Goal: Obtain resource: Obtain resource

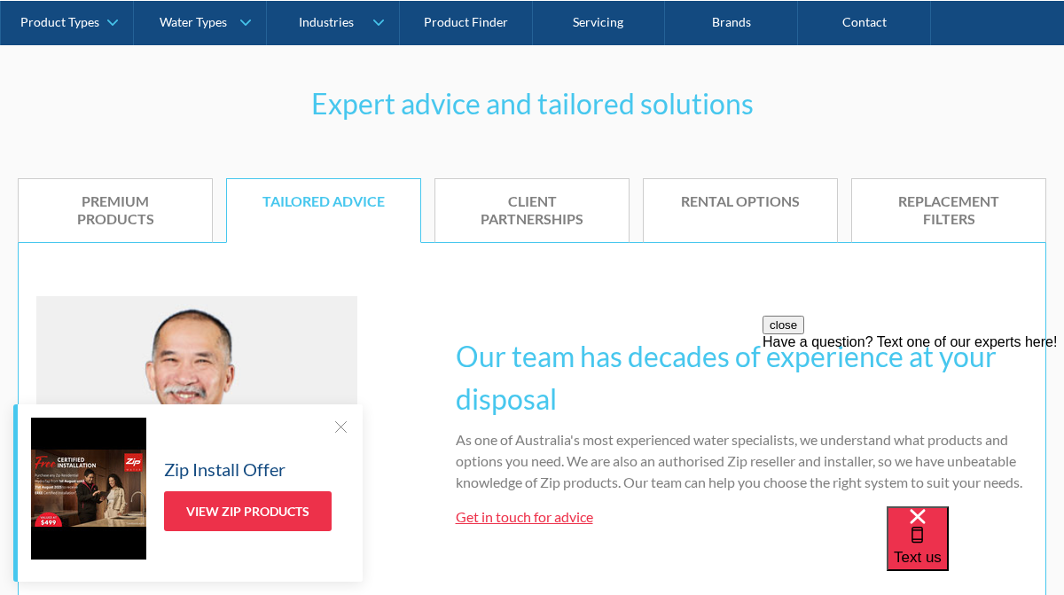
scroll to position [1062, 0]
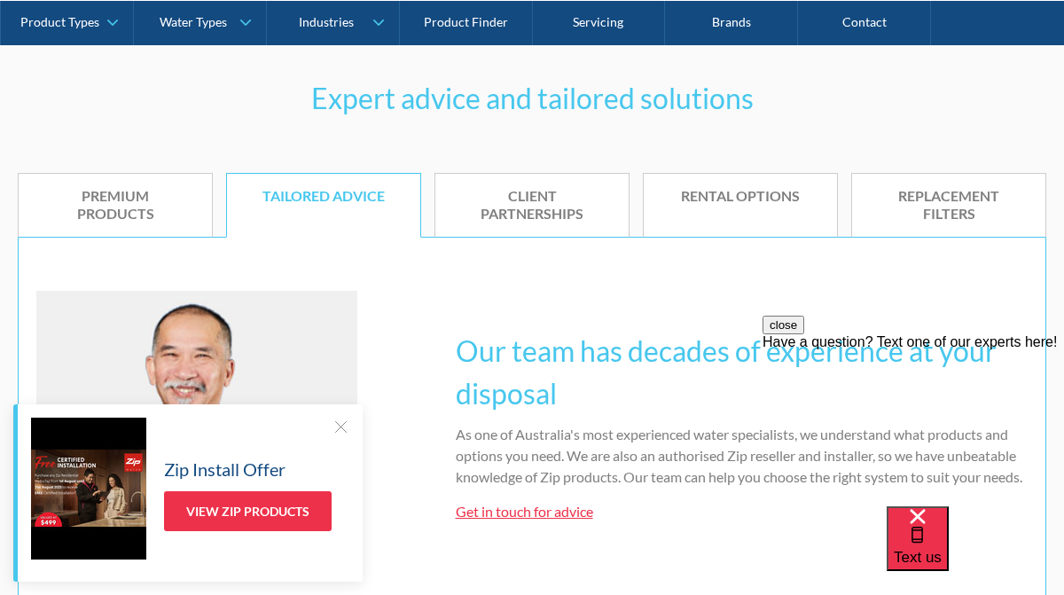
click at [344, 420] on div at bounding box center [340, 426] width 18 height 18
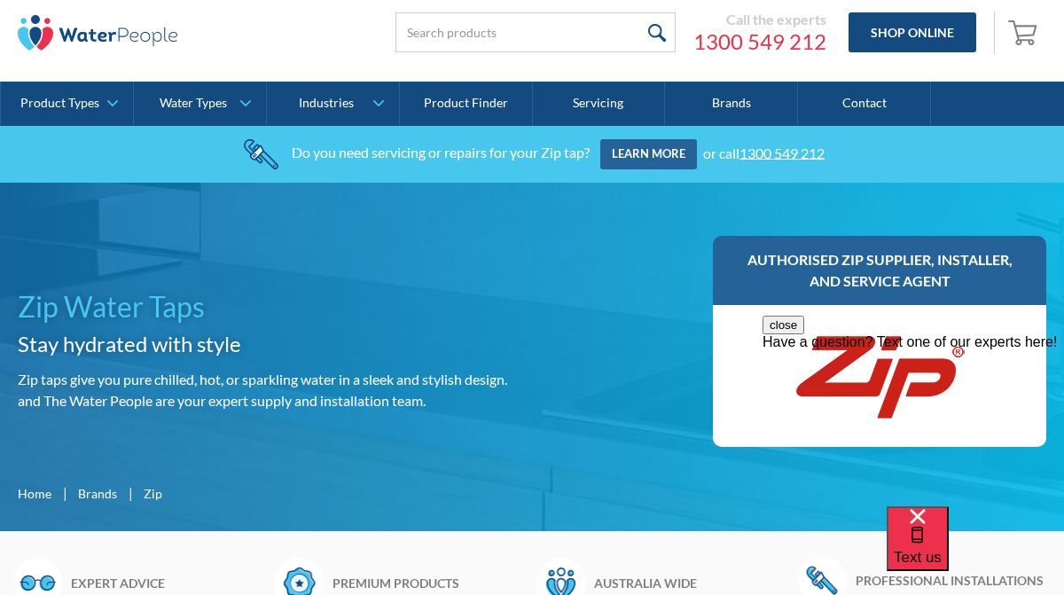
scroll to position [0, 0]
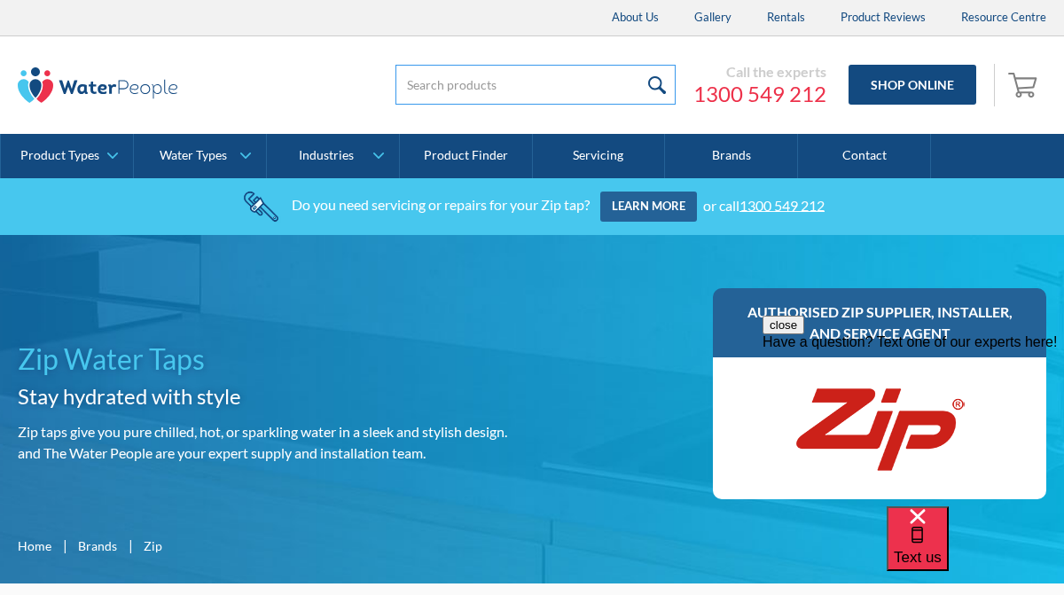
click at [429, 77] on input "search" at bounding box center [535, 85] width 280 height 40
paste input "Zip Hydro Tap Boiling, Chilled, Sparkling, Filtered water"
type input "Zip Hydro Tap Boiling, Chilled, Sparkling, Filtered water"
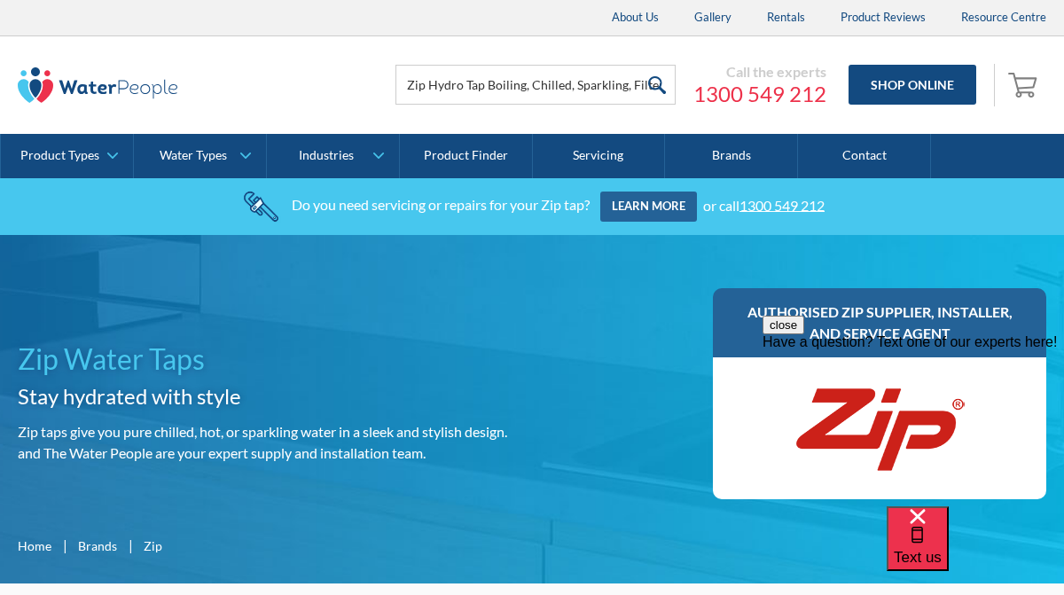
click at [660, 85] on input "submit" at bounding box center [656, 85] width 38 height 40
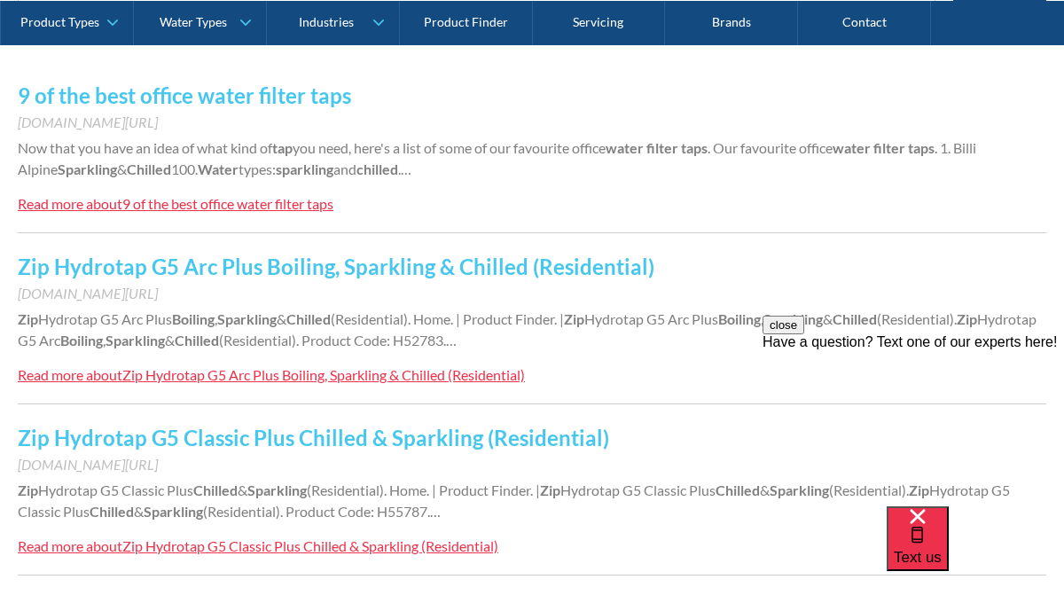
scroll to position [411, 0]
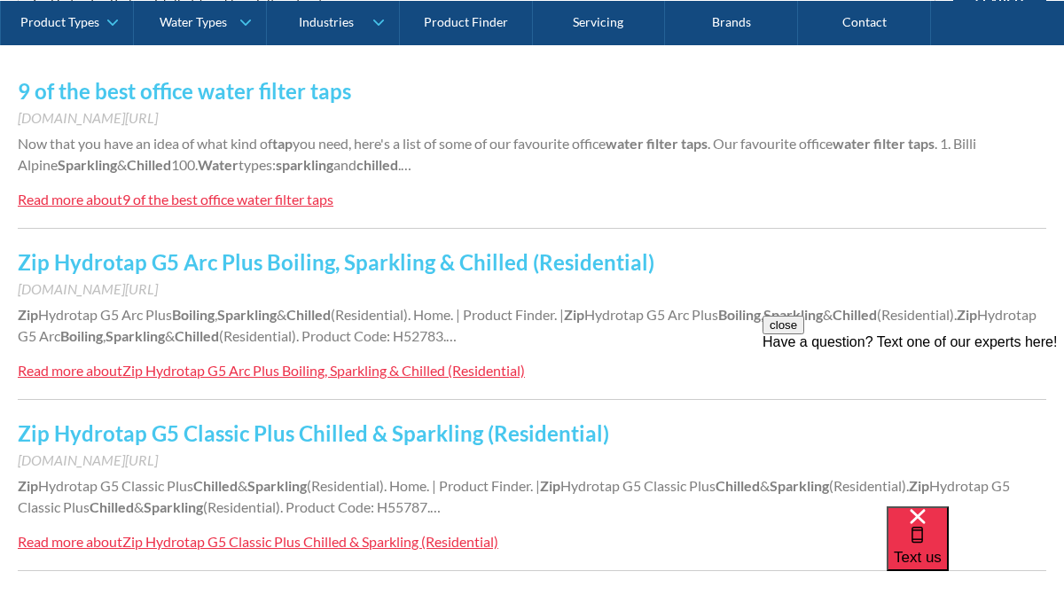
click at [361, 261] on link "Zip Hydrotap G5 Arc Plus Boiling, Sparkling & Chilled (Residential)" at bounding box center [336, 262] width 636 height 26
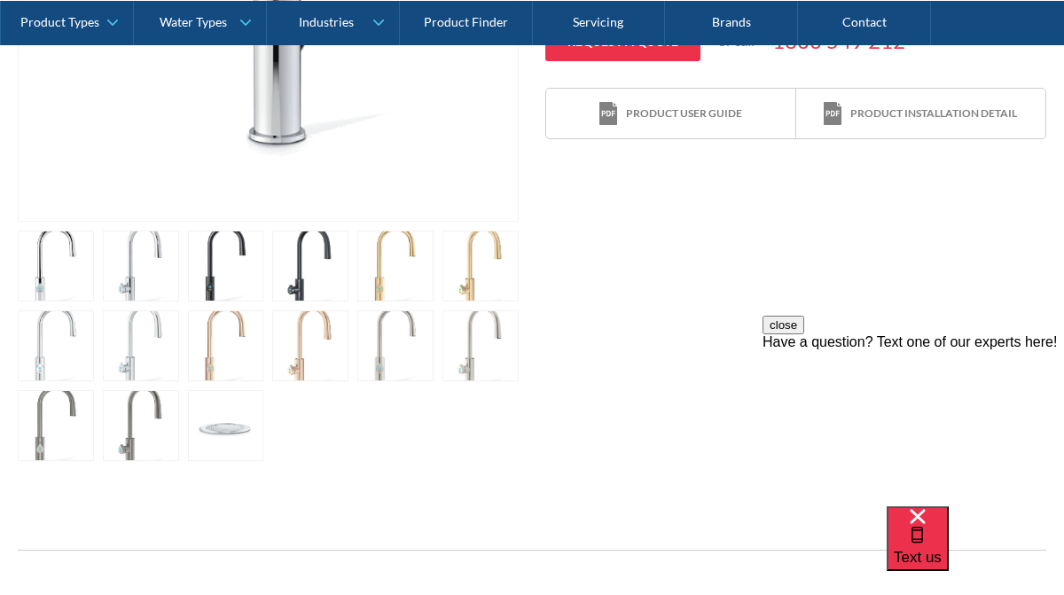
scroll to position [796, 0]
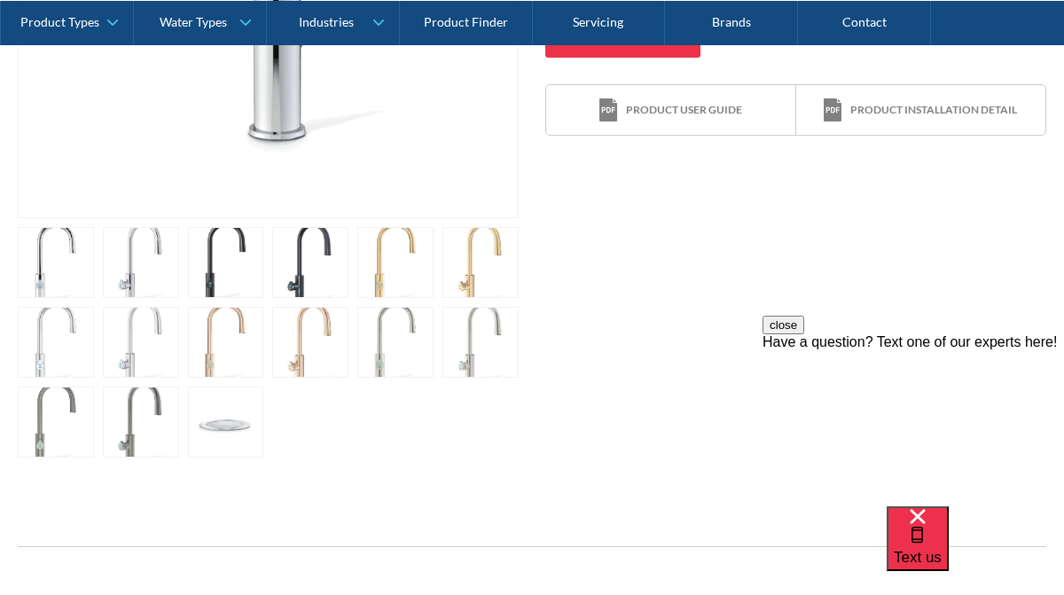
click at [94, 259] on link "open lightbox" at bounding box center [56, 262] width 76 height 71
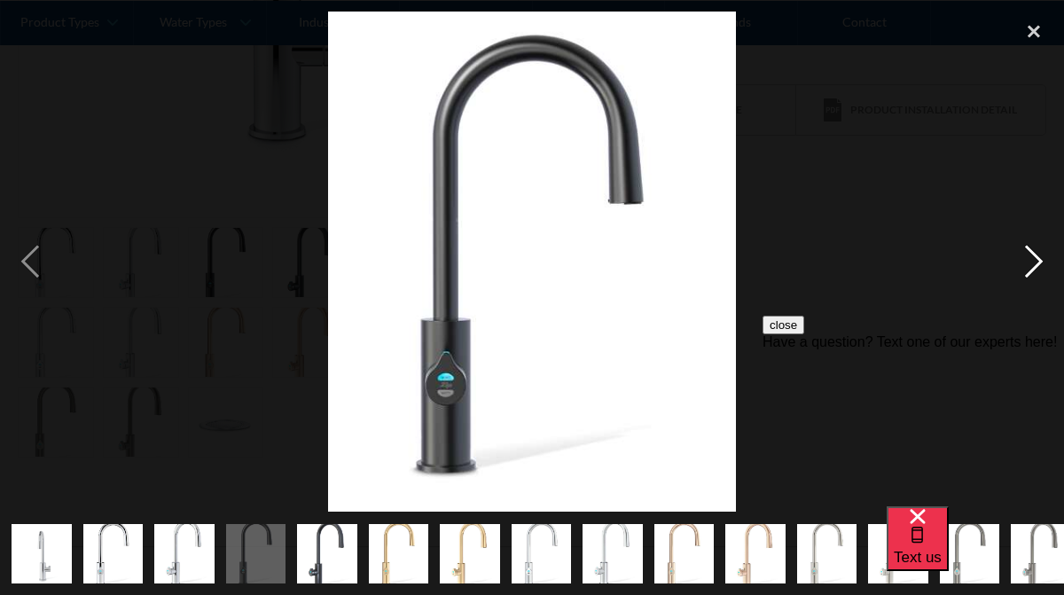
click at [1031, 248] on div "next image" at bounding box center [1033, 262] width 60 height 500
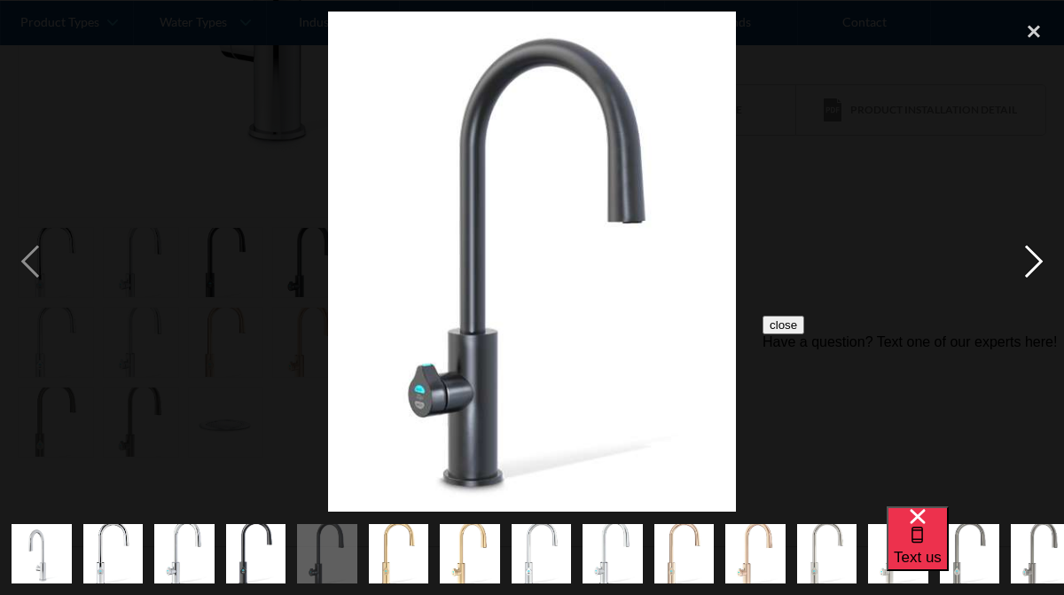
click at [1031, 248] on div "next image" at bounding box center [1033, 262] width 60 height 500
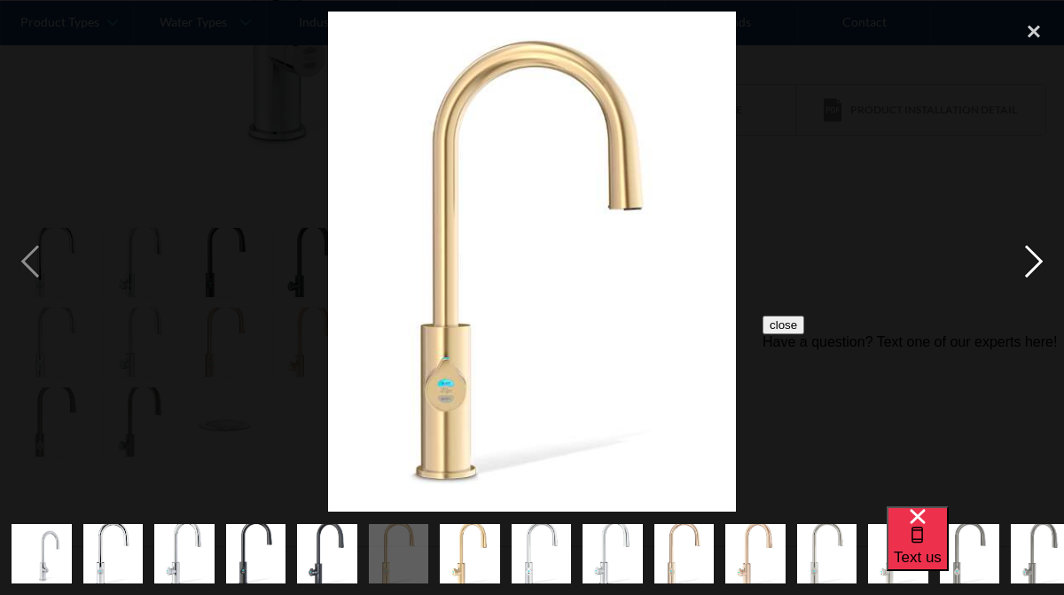
click at [1031, 248] on div "next image" at bounding box center [1033, 262] width 60 height 500
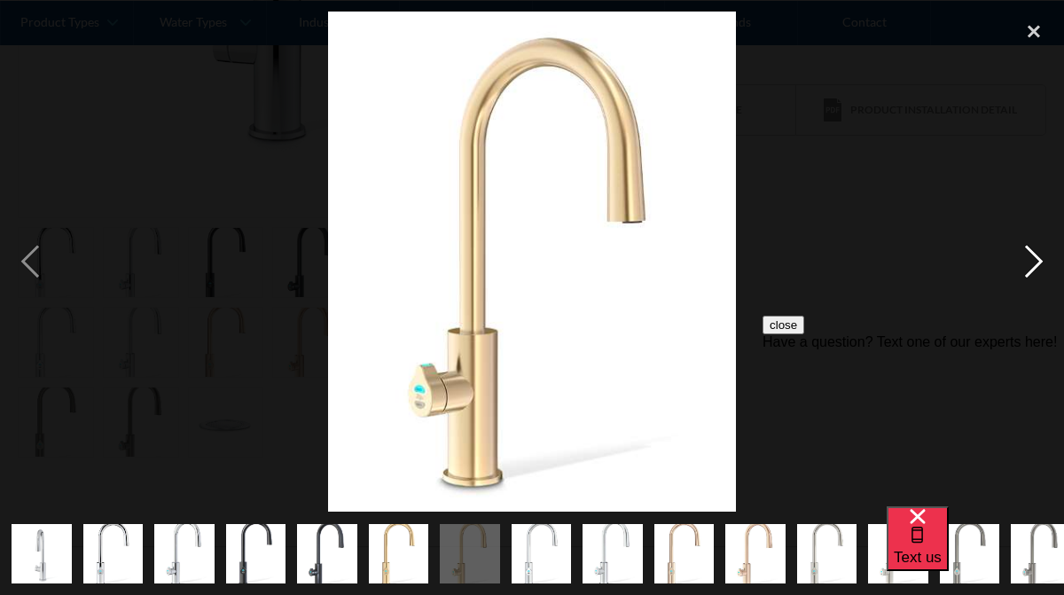
click at [1031, 248] on div "next image" at bounding box center [1033, 262] width 60 height 500
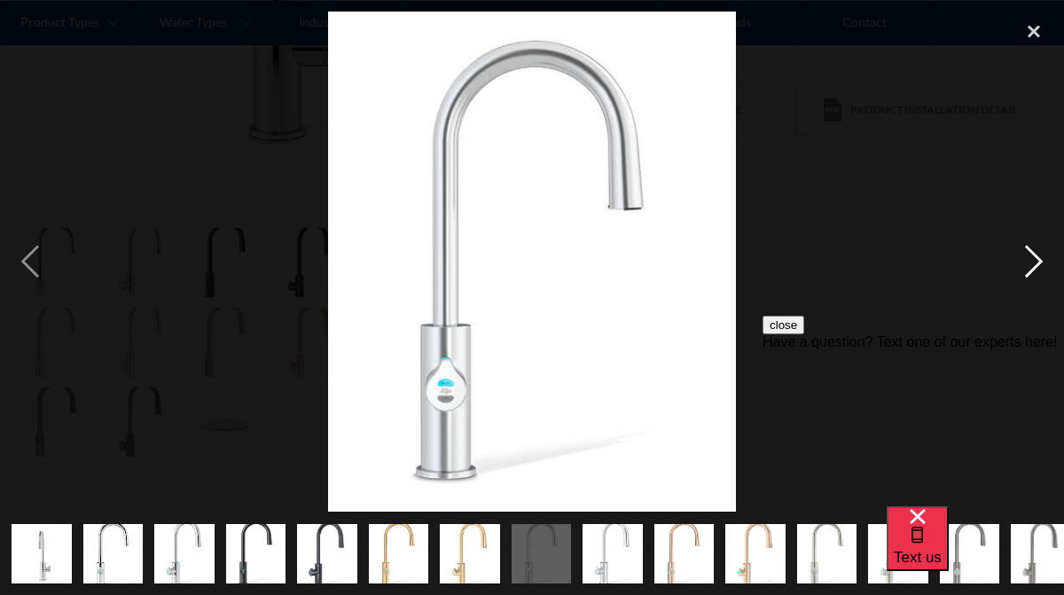
click at [1031, 248] on div "next image" at bounding box center [1033, 262] width 60 height 500
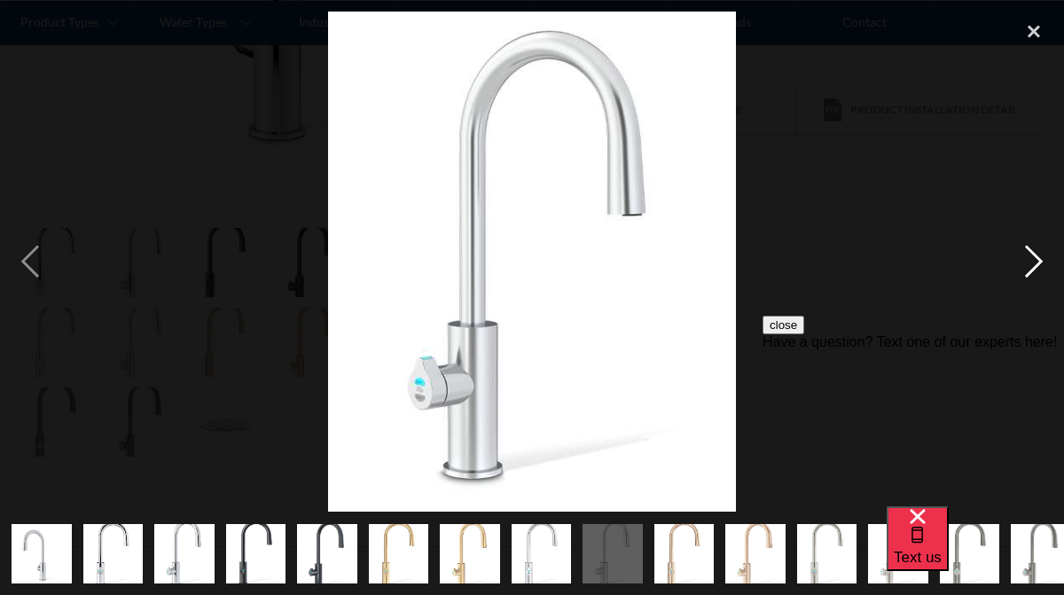
click at [1031, 248] on div "next image" at bounding box center [1033, 262] width 60 height 500
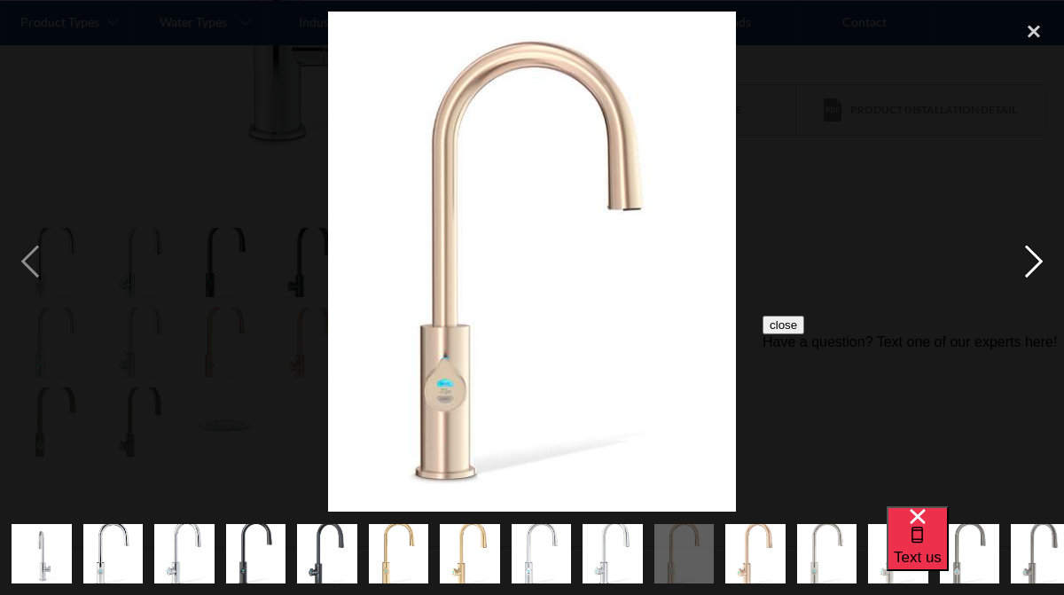
click at [1031, 248] on div "next image" at bounding box center [1033, 262] width 60 height 500
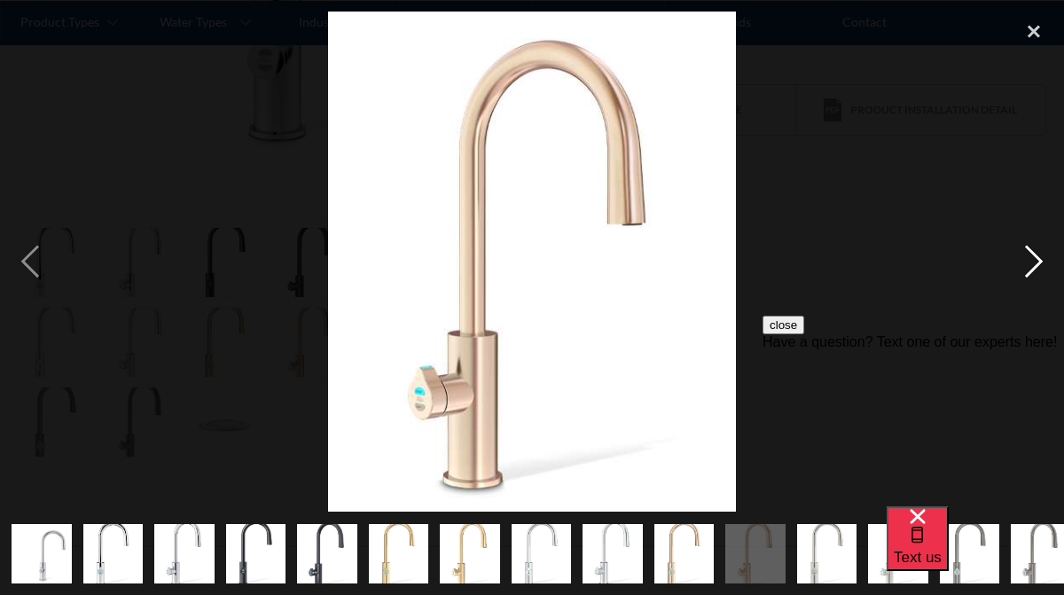
click at [1031, 248] on div "next image" at bounding box center [1033, 262] width 60 height 500
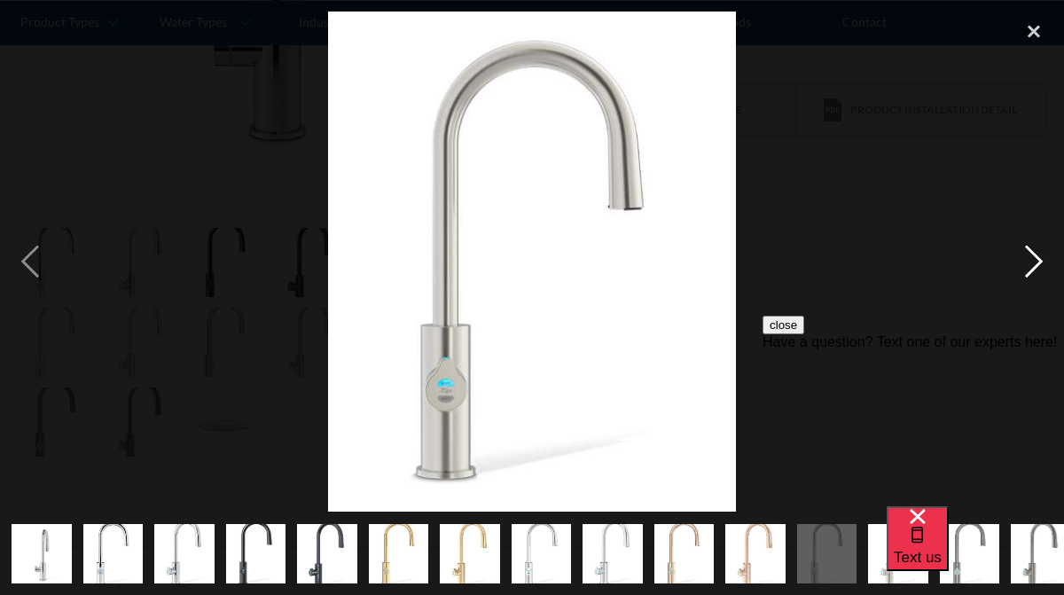
click at [1031, 248] on div "next image" at bounding box center [1033, 262] width 60 height 500
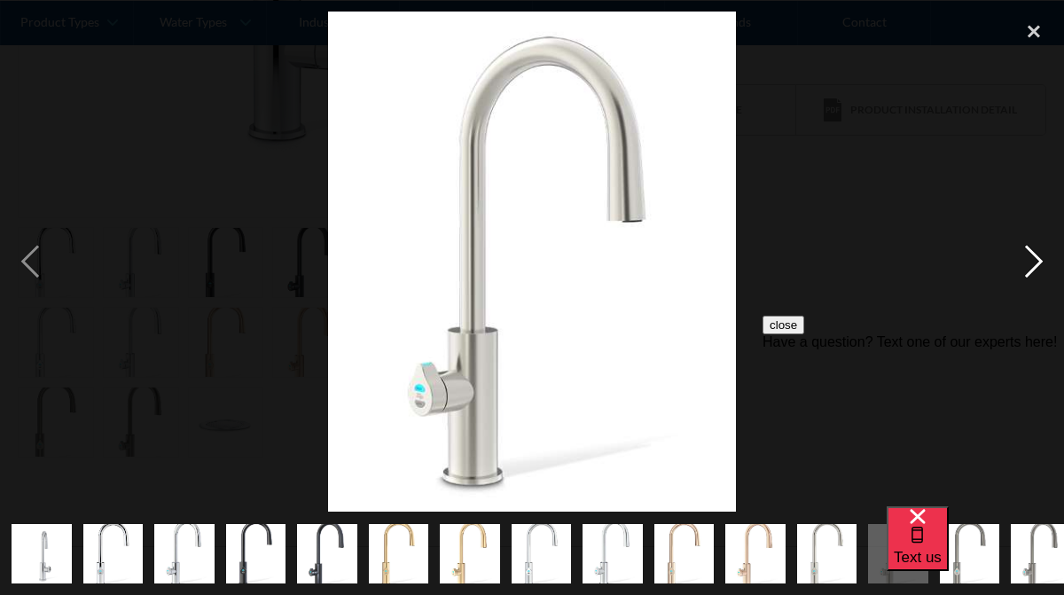
click at [1031, 248] on div "next image" at bounding box center [1033, 262] width 60 height 500
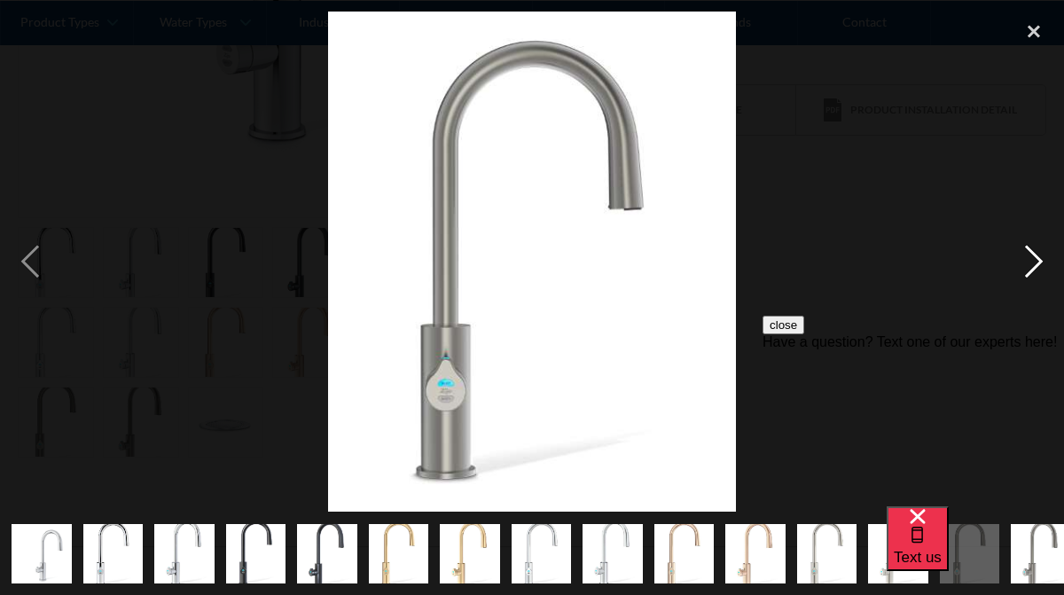
click at [1031, 248] on div "next image" at bounding box center [1033, 262] width 60 height 500
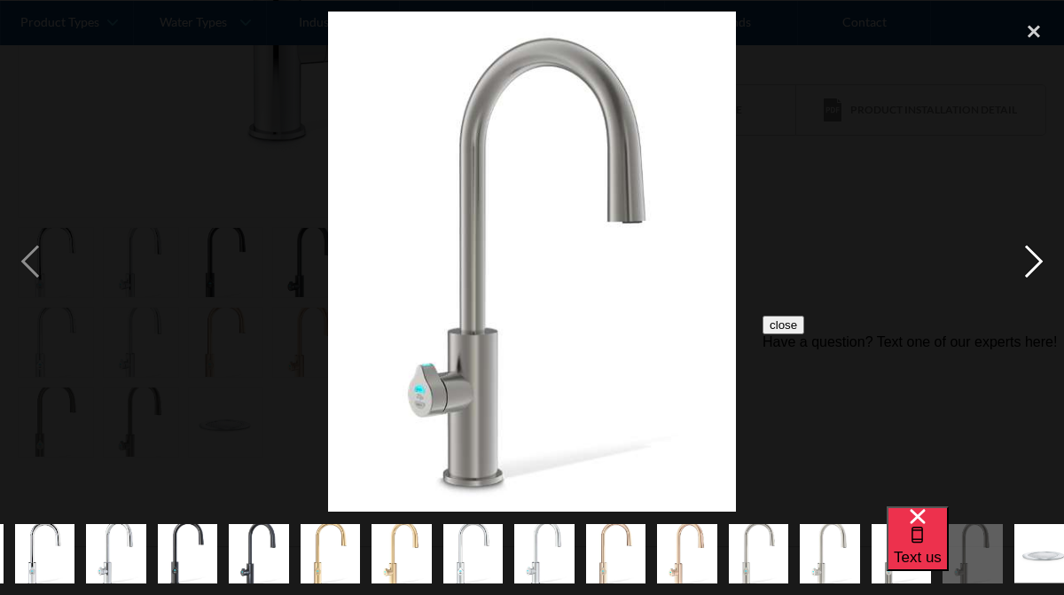
scroll to position [0, 90]
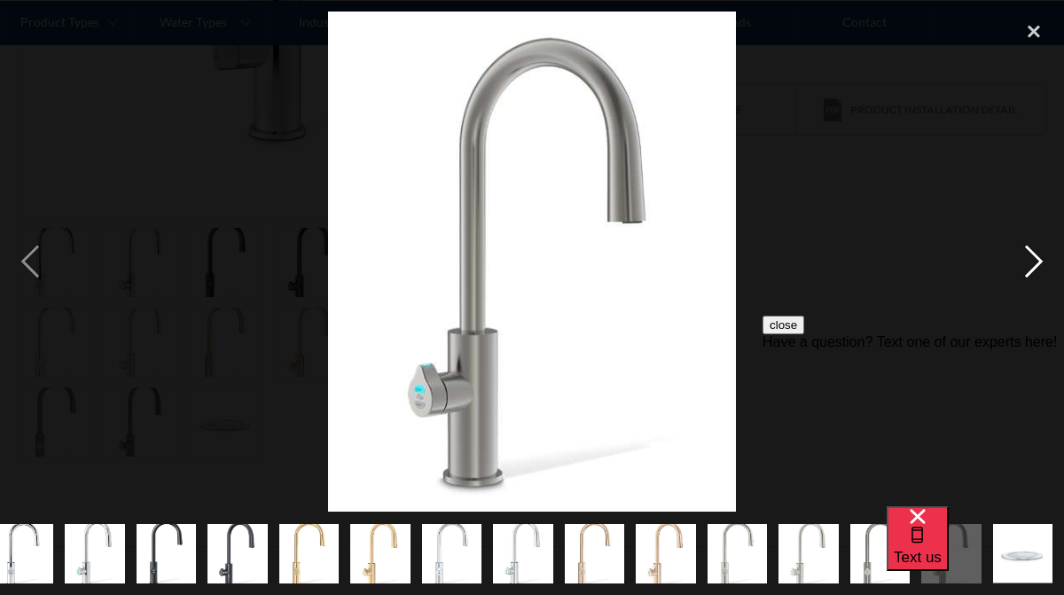
click at [1031, 248] on div "next image" at bounding box center [1033, 262] width 60 height 500
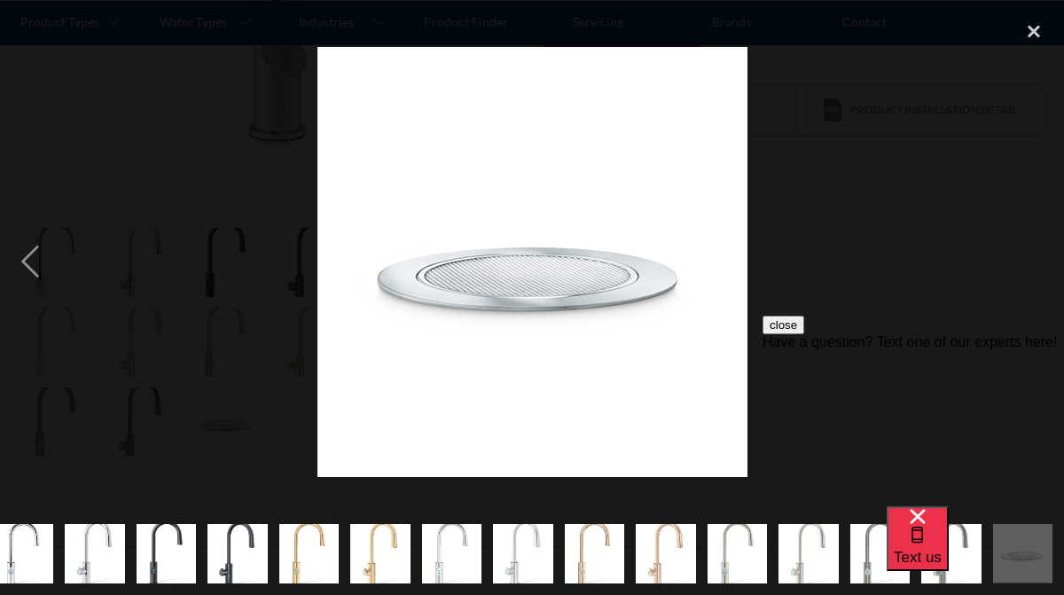
click at [1031, 248] on div "next image" at bounding box center [1033, 262] width 60 height 500
click at [1032, 33] on div "close lightbox" at bounding box center [1033, 31] width 60 height 39
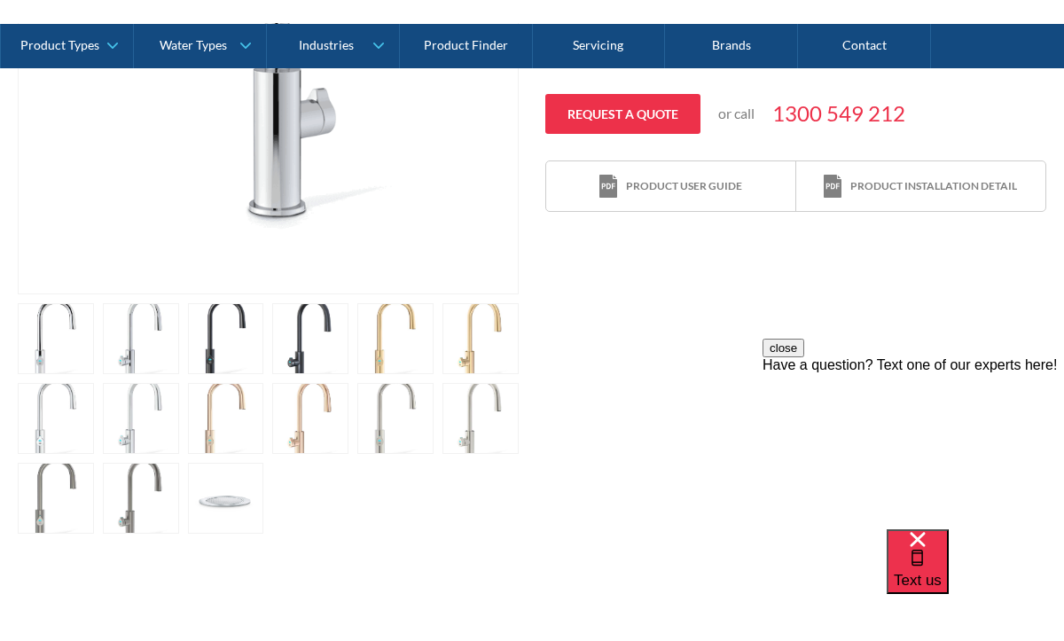
scroll to position [748, 0]
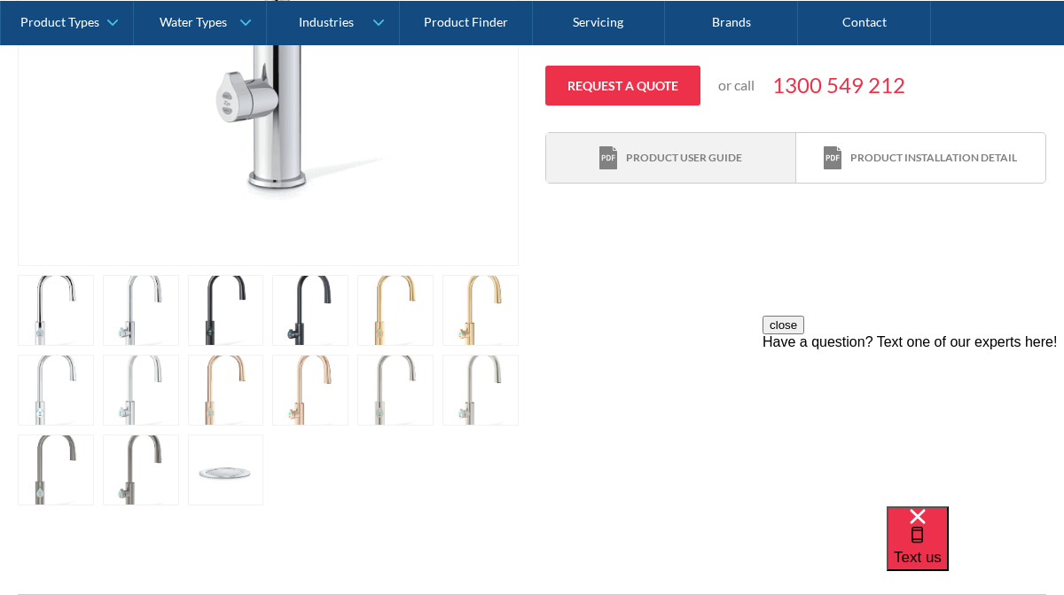
click at [729, 161] on div "Product user guide" at bounding box center [684, 158] width 116 height 16
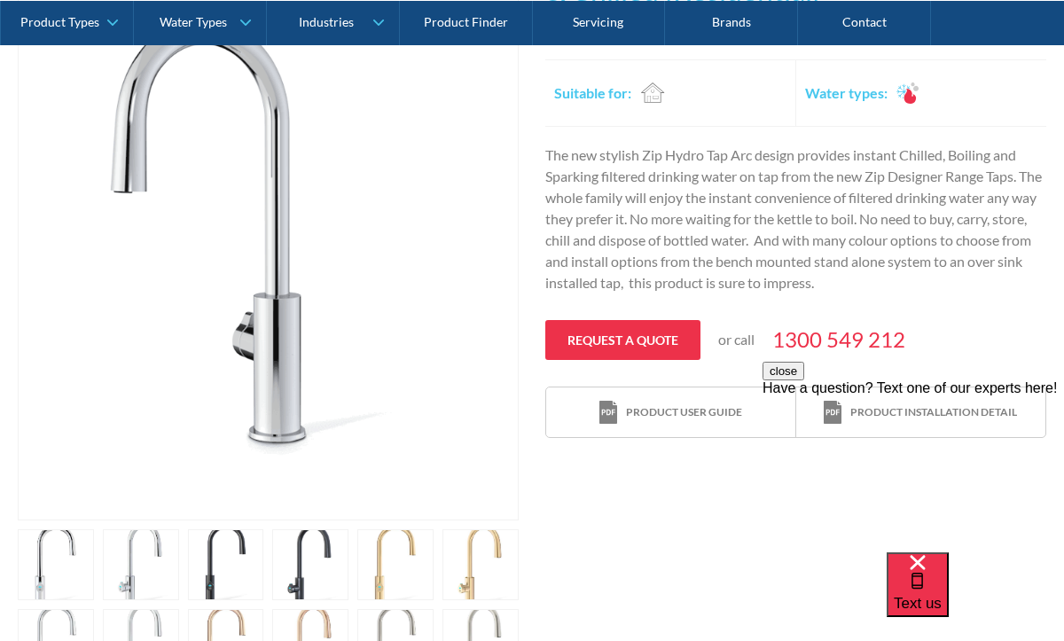
scroll to position [495, 0]
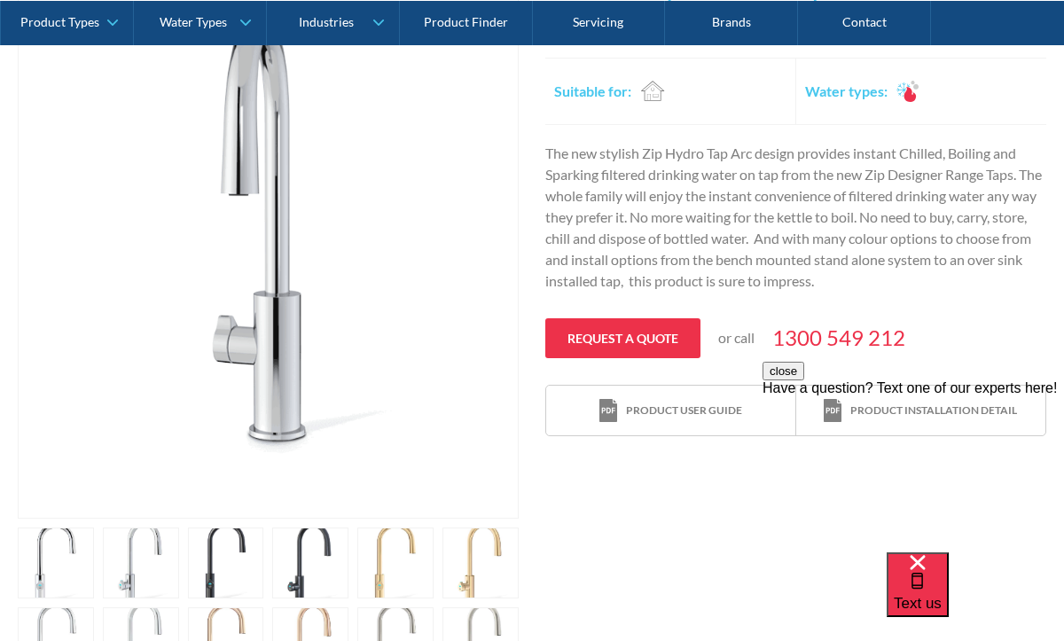
click at [930, 396] on div "close Have a question? Text one of our experts here!" at bounding box center [912, 379] width 301 height 35
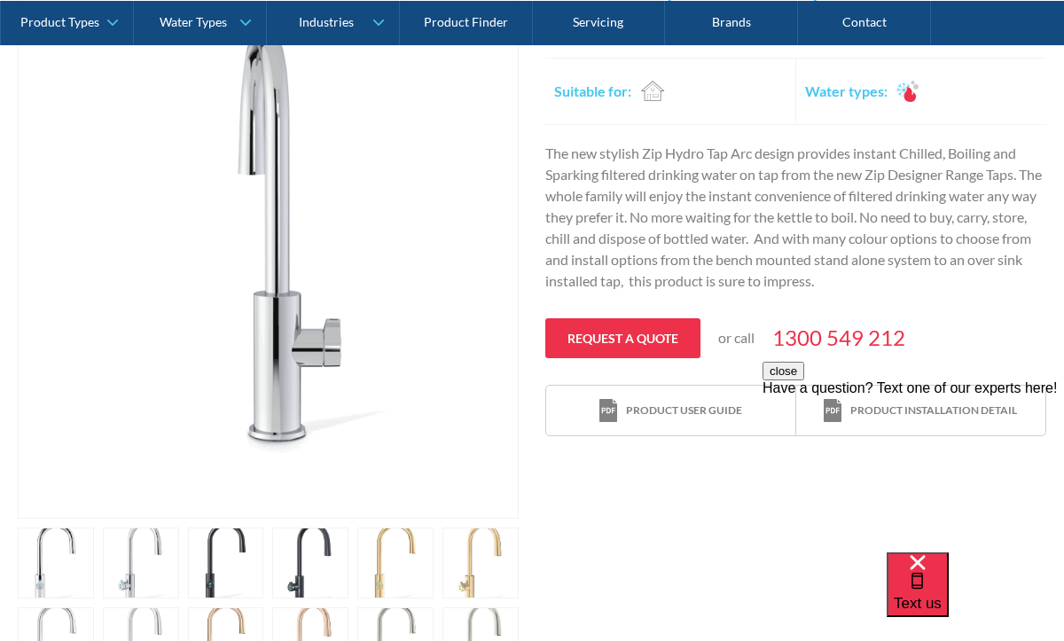
click at [804, 380] on button "close" at bounding box center [783, 371] width 42 height 19
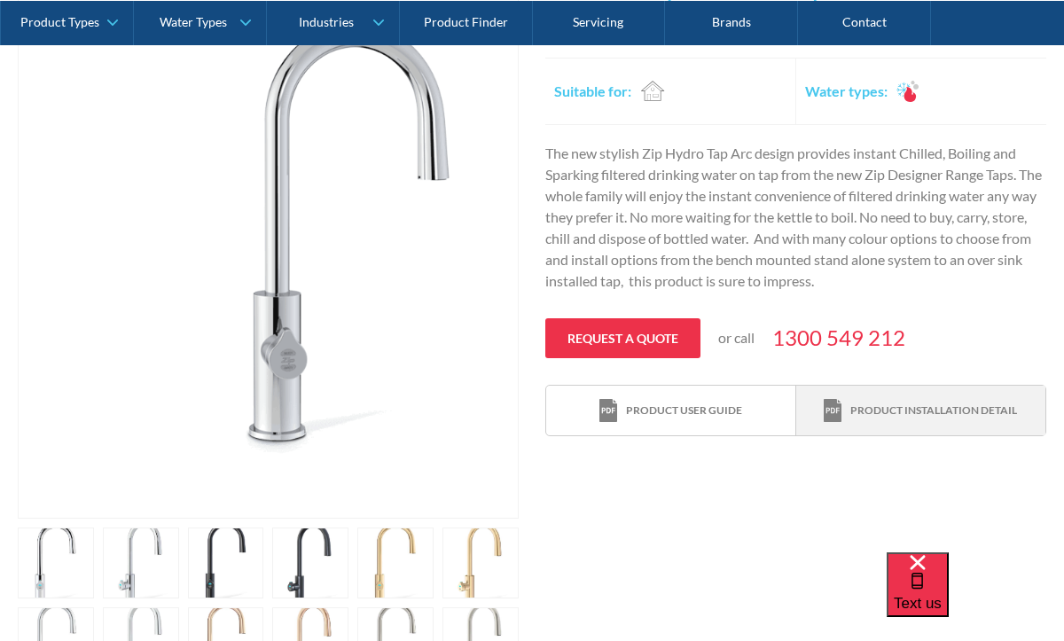
click at [965, 418] on div "Product installation detail" at bounding box center [919, 411] width 193 height 24
